Goal: Check status: Check status

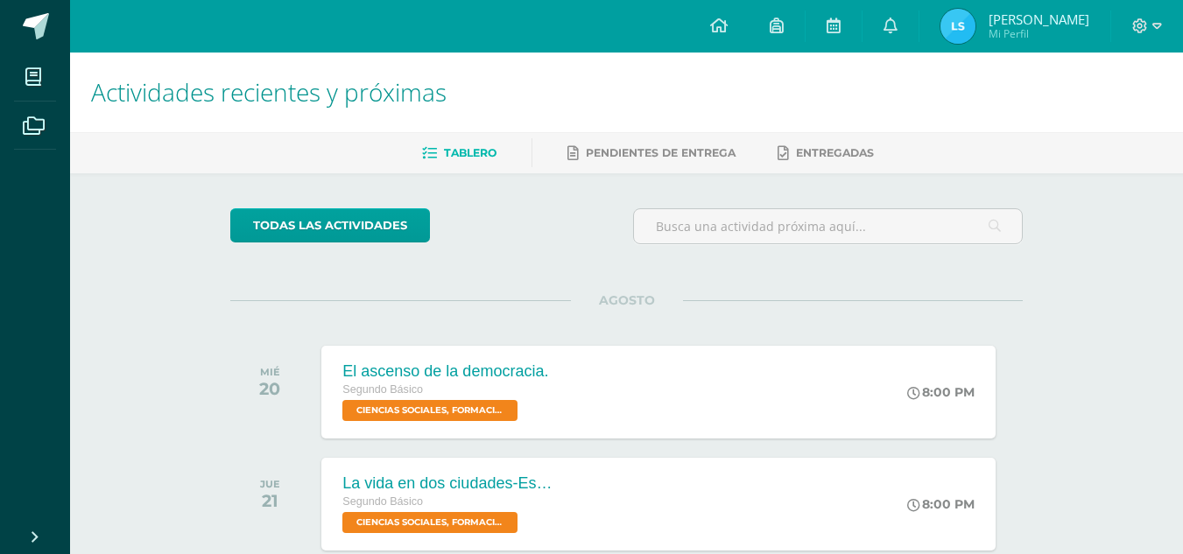
click at [950, 39] on img at bounding box center [958, 26] width 35 height 35
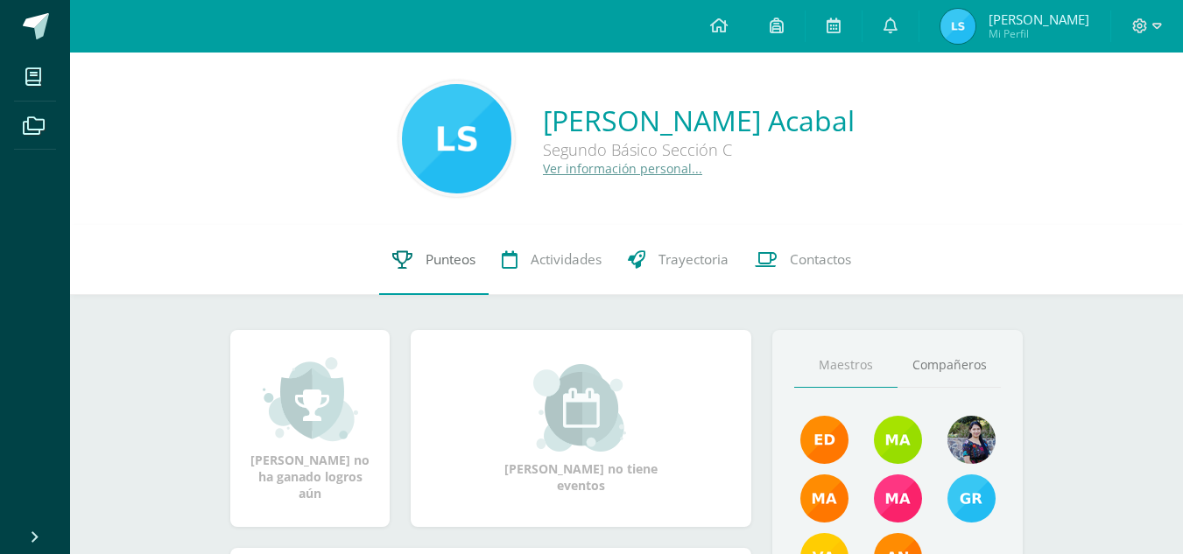
click at [455, 279] on link "Punteos" at bounding box center [433, 260] width 109 height 70
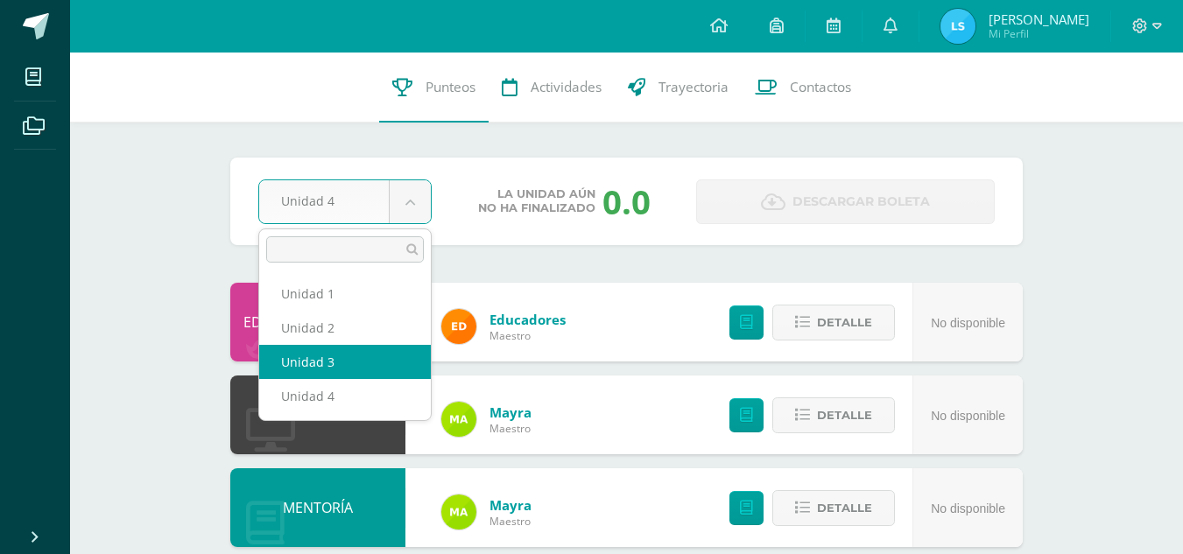
select select "Unidad 3"
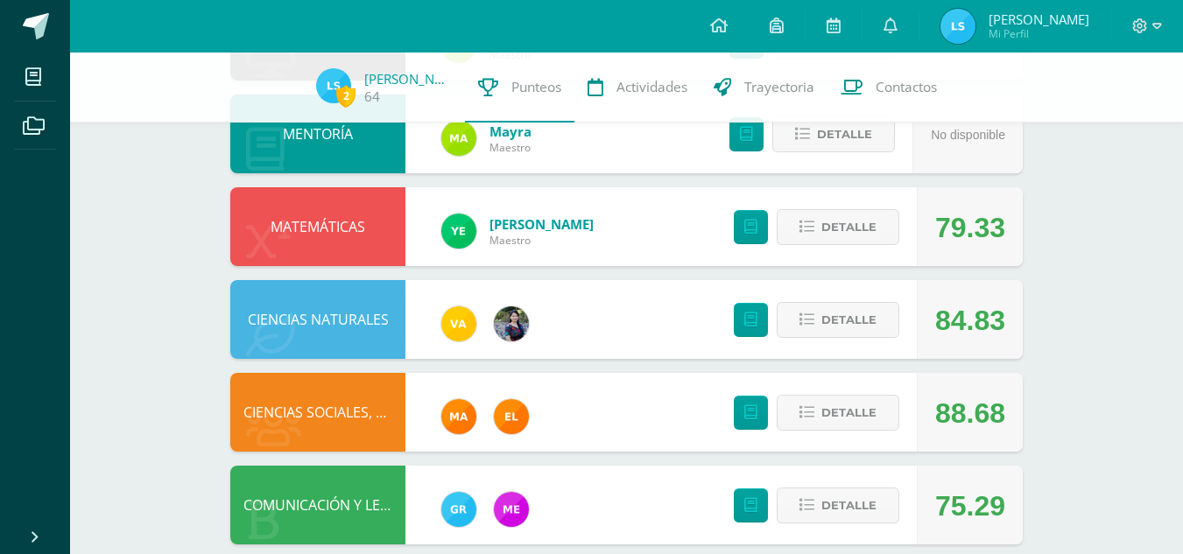
scroll to position [265, 0]
